Goal: Complete application form

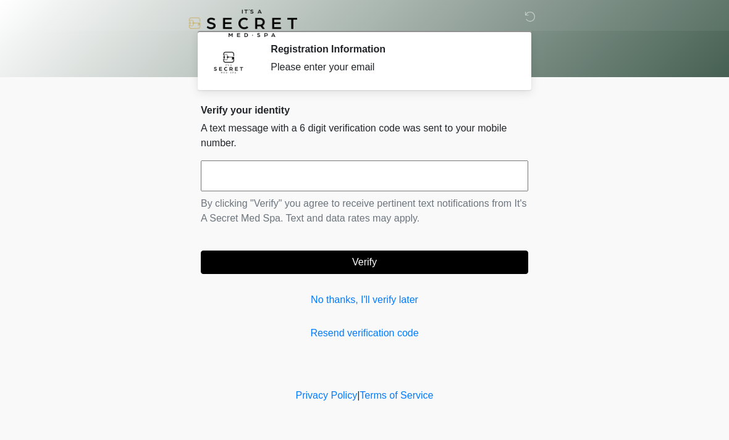
click at [377, 180] on input "text" at bounding box center [364, 176] width 327 height 31
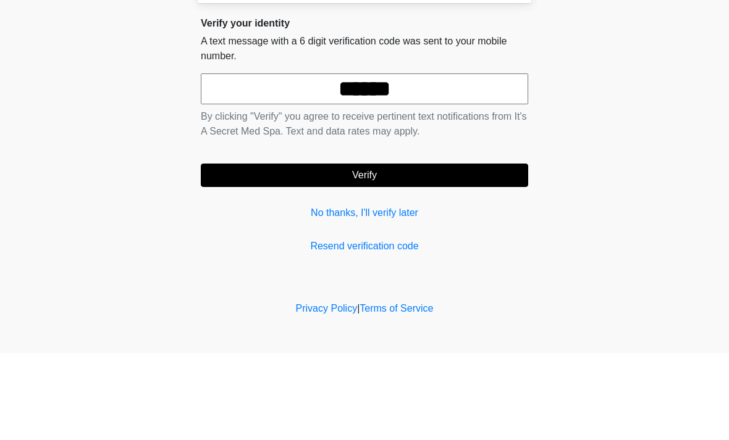
type input "******"
click at [416, 251] on button "Verify" at bounding box center [364, 262] width 327 height 23
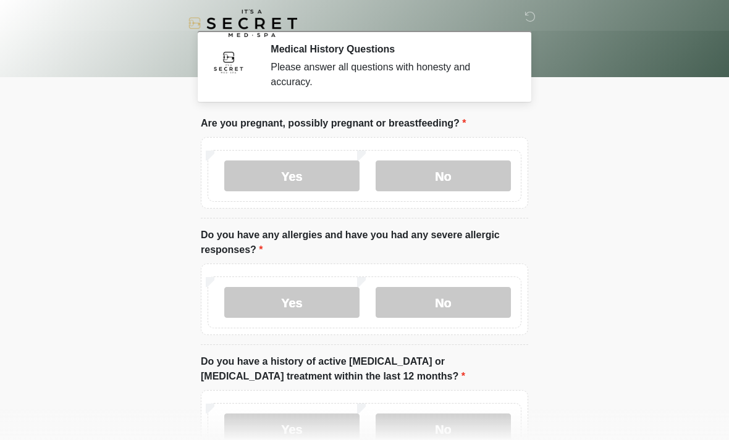
click at [425, 173] on label "No" at bounding box center [442, 176] width 135 height 31
click at [441, 299] on label "No" at bounding box center [442, 302] width 135 height 31
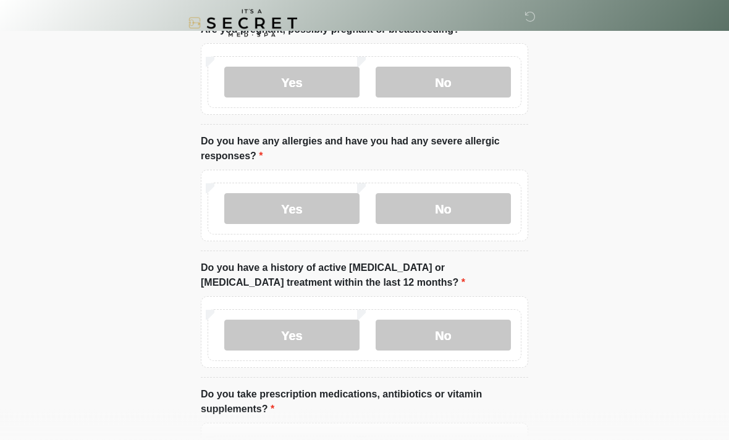
scroll to position [159, 0]
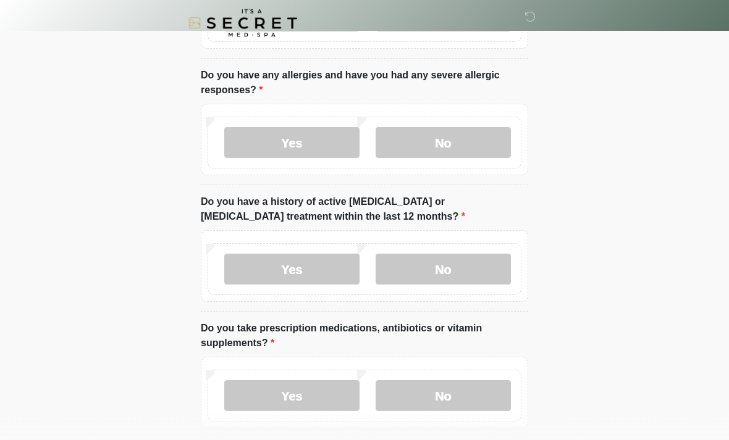
click at [439, 268] on label "No" at bounding box center [442, 269] width 135 height 31
click at [424, 396] on label "No" at bounding box center [442, 395] width 135 height 31
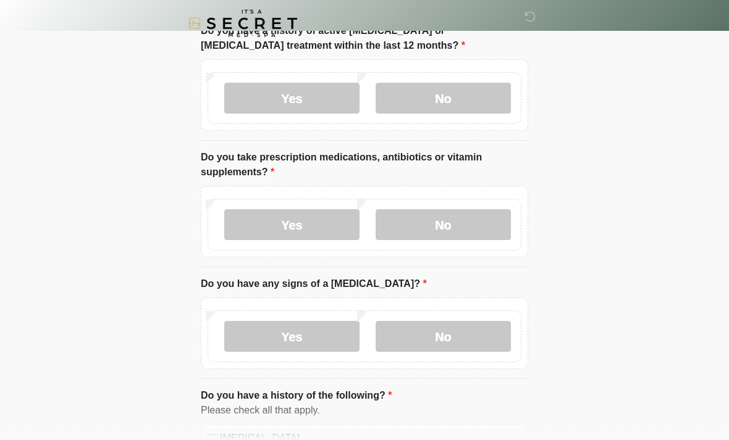
scroll to position [344, 0]
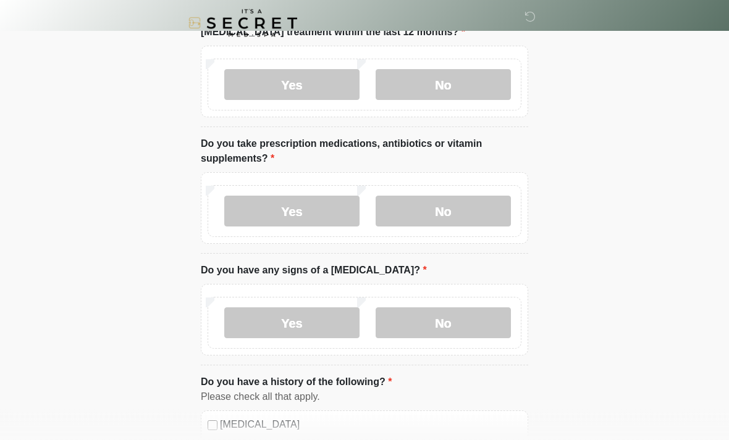
click at [445, 332] on label "No" at bounding box center [442, 323] width 135 height 31
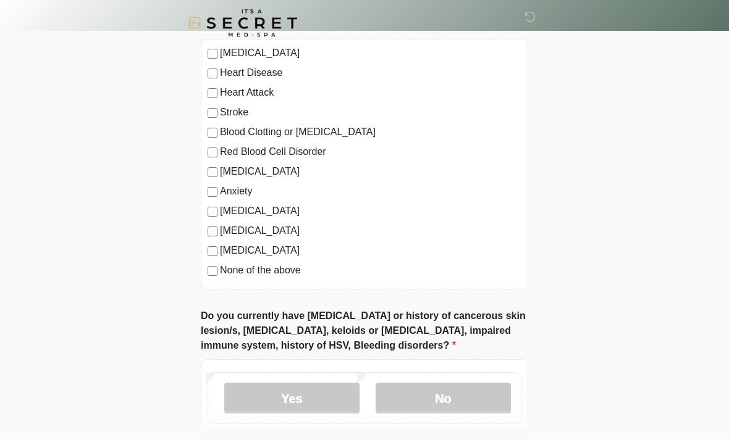
scroll to position [732, 0]
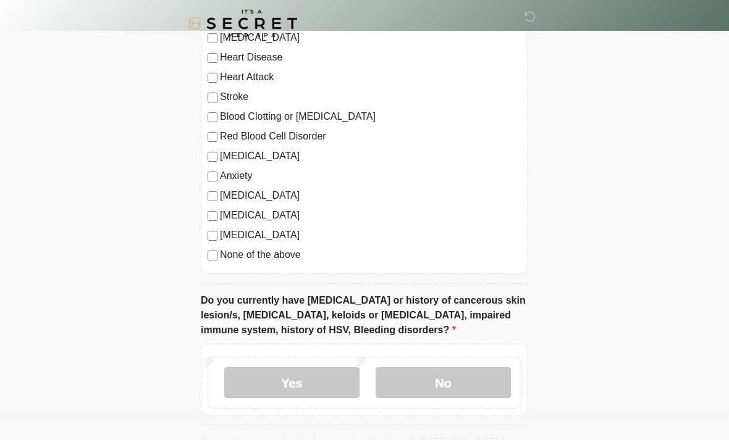
click at [267, 259] on label "None of the above" at bounding box center [370, 255] width 301 height 15
click at [433, 382] on label "No" at bounding box center [442, 382] width 135 height 31
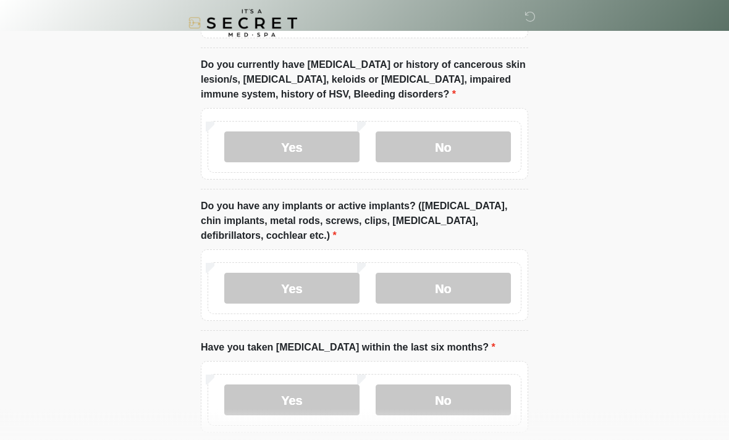
scroll to position [969, 0]
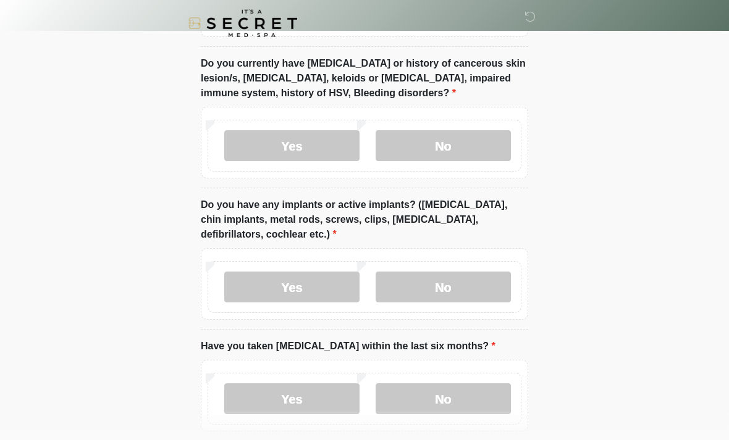
click at [436, 285] on label "No" at bounding box center [442, 287] width 135 height 31
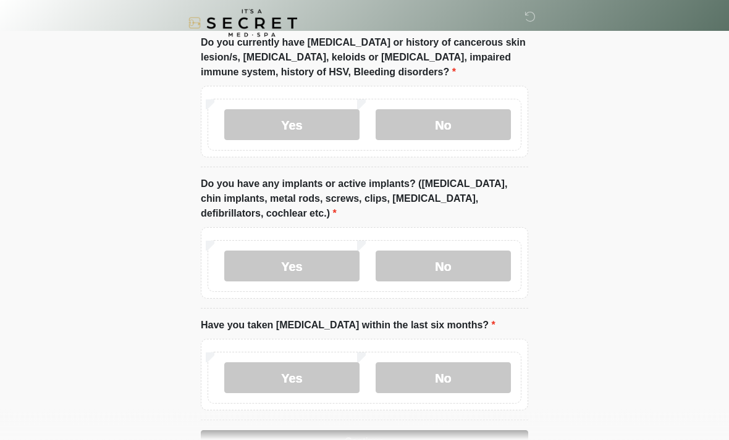
scroll to position [1028, 0]
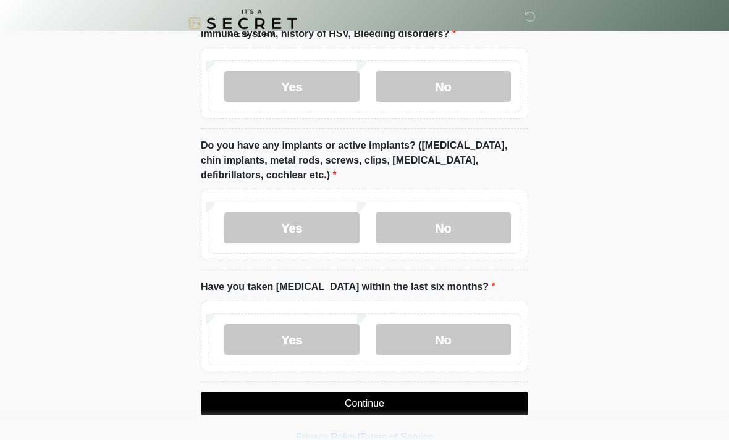
click at [421, 340] on label "No" at bounding box center [442, 339] width 135 height 31
click at [406, 400] on button "Continue" at bounding box center [364, 403] width 327 height 23
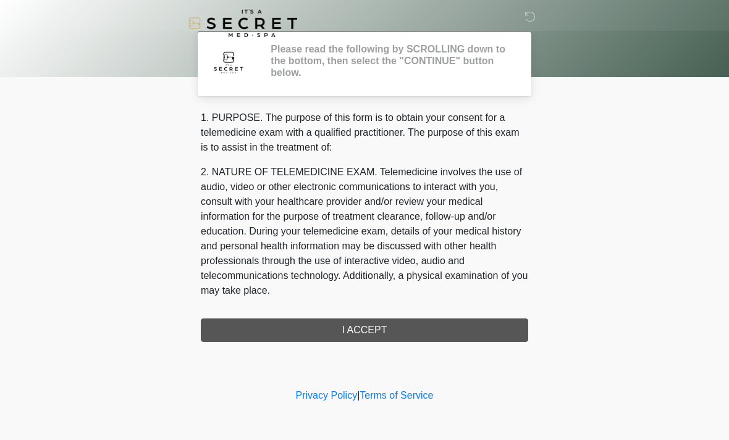
scroll to position [0, 0]
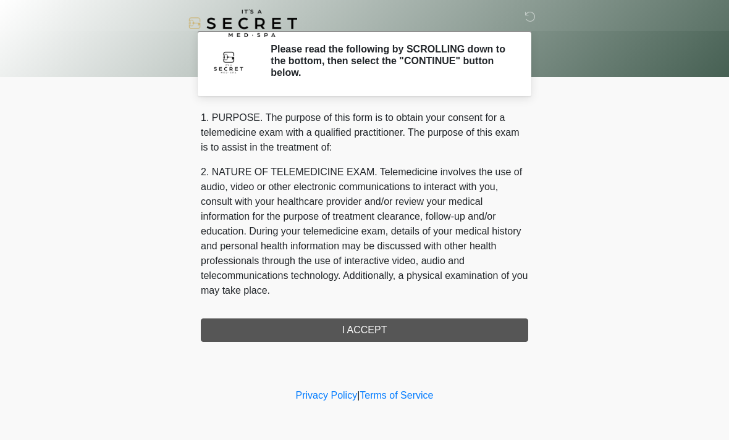
click at [354, 334] on div "1. PURPOSE. The purpose of this form is to obtain your consent for a telemedici…" at bounding box center [364, 227] width 327 height 232
click at [382, 324] on div "1. PURPOSE. The purpose of this form is to obtain your consent for a telemedici…" at bounding box center [364, 227] width 327 height 232
click at [376, 325] on div "1. PURPOSE. The purpose of this form is to obtain your consent for a telemedici…" at bounding box center [364, 227] width 327 height 232
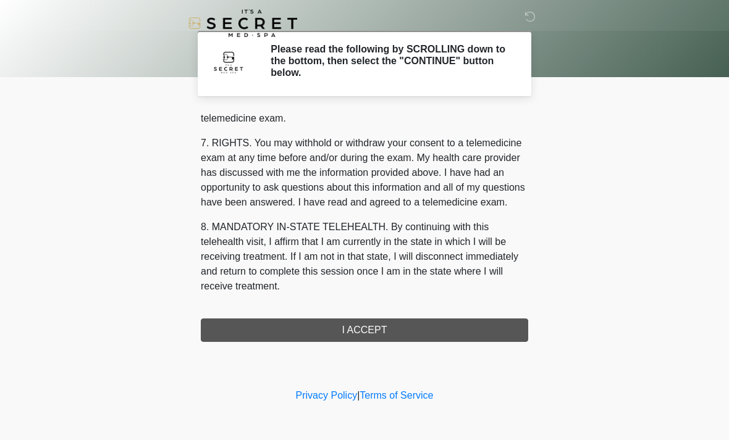
scroll to position [523, 0]
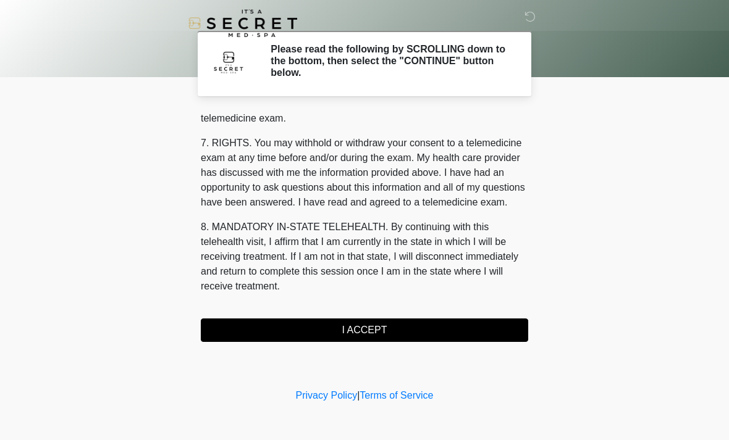
click at [396, 332] on button "I ACCEPT" at bounding box center [364, 330] width 327 height 23
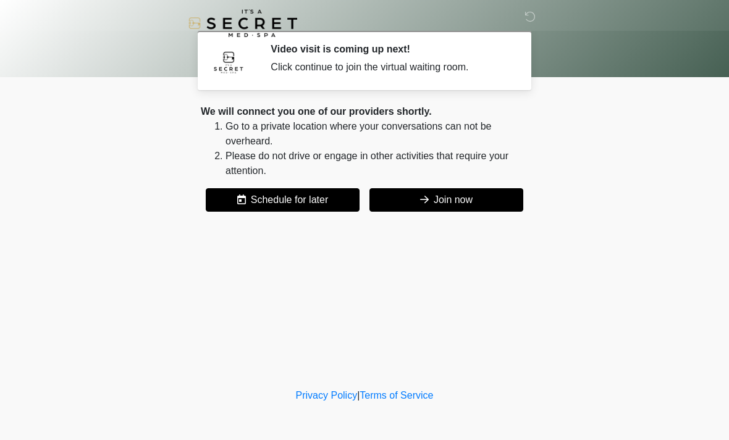
click at [424, 201] on icon at bounding box center [424, 199] width 9 height 10
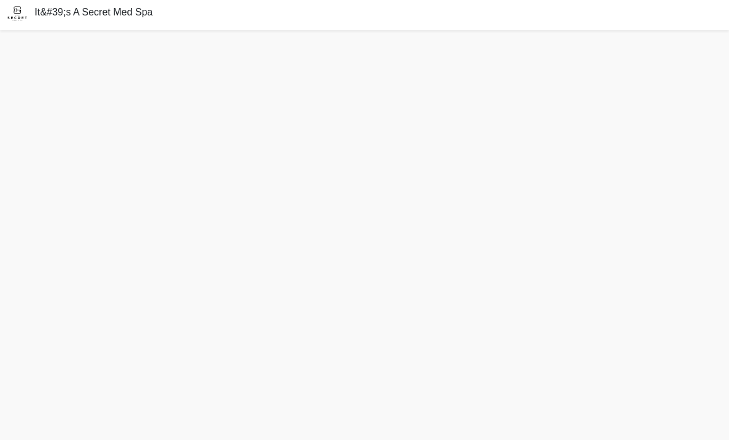
scroll to position [4, 0]
